Goal: Transaction & Acquisition: Book appointment/travel/reservation

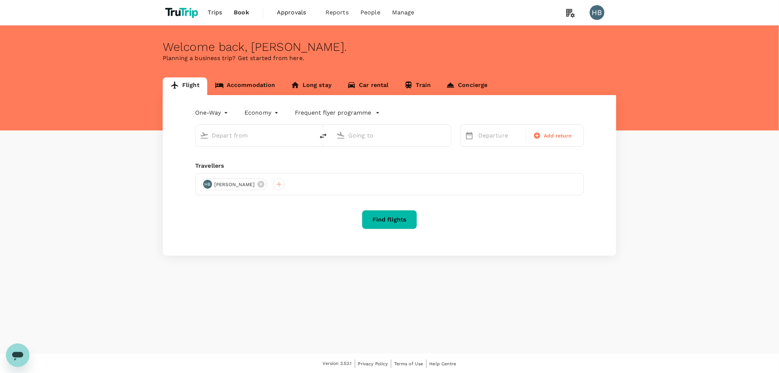
type input "[PERSON_NAME] Intl (ORD)"
type input "San Francisco Intl (SFO)"
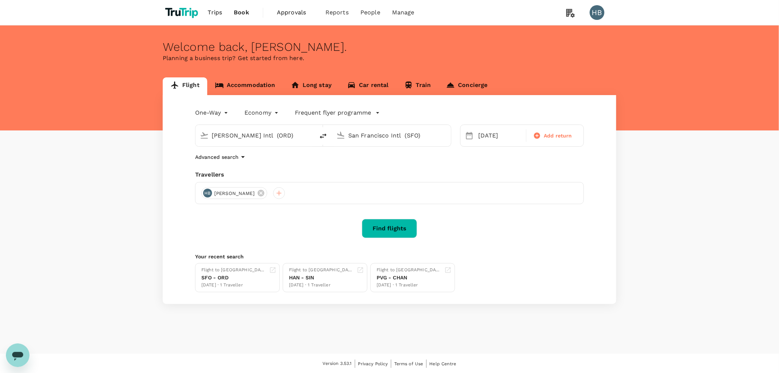
click at [244, 127] on div "[PERSON_NAME] Intl (ORD)" at bounding box center [259, 134] width 101 height 15
click at [263, 169] on div "Singapore Changi SIN" at bounding box center [261, 163] width 158 height 11
type input "Singapore Changi (SIN)"
click at [398, 133] on input "San Francisco Intl (SFO)" at bounding box center [391, 135] width 87 height 11
click at [397, 134] on input "San Francisco Intl (SFO)" at bounding box center [391, 135] width 87 height 11
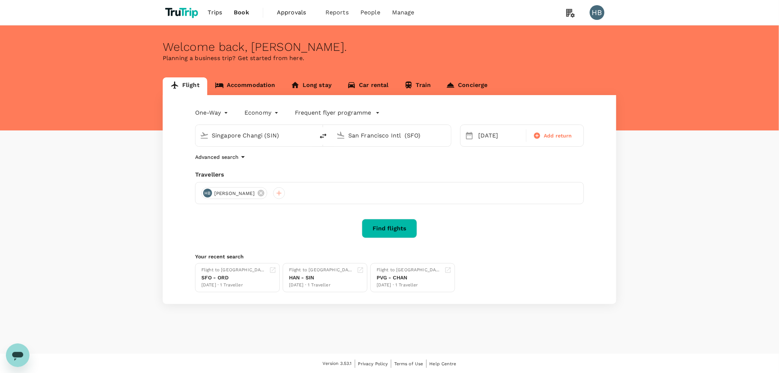
click at [397, 134] on input "San Francisco Intl (SFO)" at bounding box center [391, 135] width 87 height 11
click at [407, 161] on p "Incheon Intl" at bounding box center [403, 163] width 131 height 7
type input "Incheon Intl (ICN)"
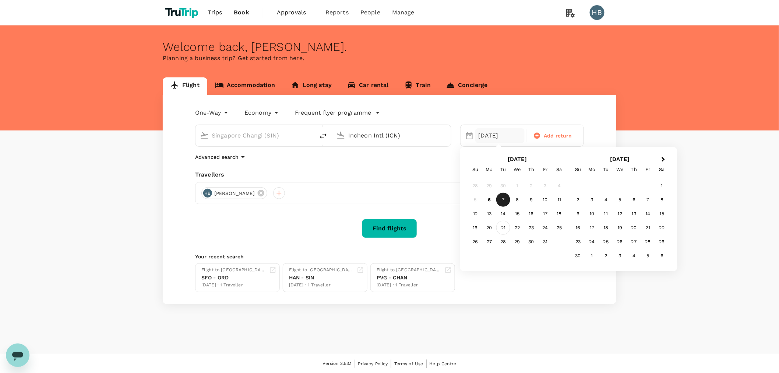
click at [499, 229] on div "21" at bounding box center [503, 228] width 14 height 14
click at [402, 232] on button "Find flights" at bounding box center [389, 228] width 55 height 19
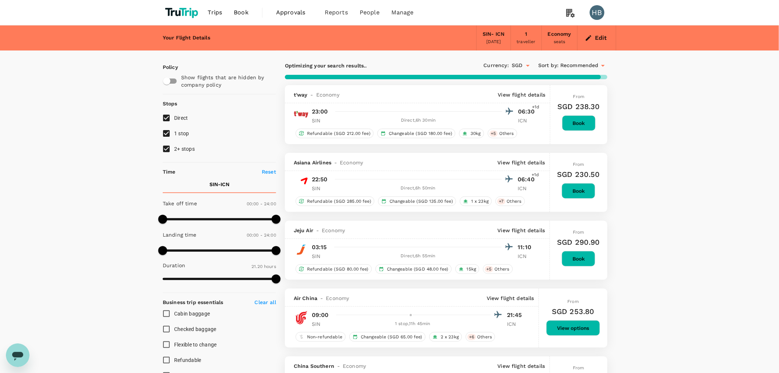
type input "1710"
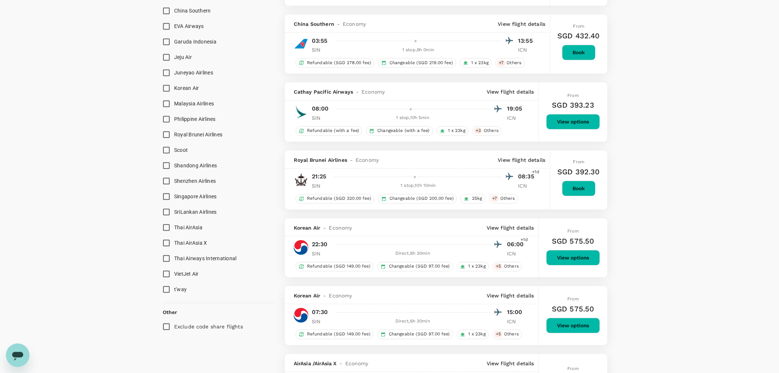
scroll to position [654, 0]
